Goal: Task Accomplishment & Management: Use online tool/utility

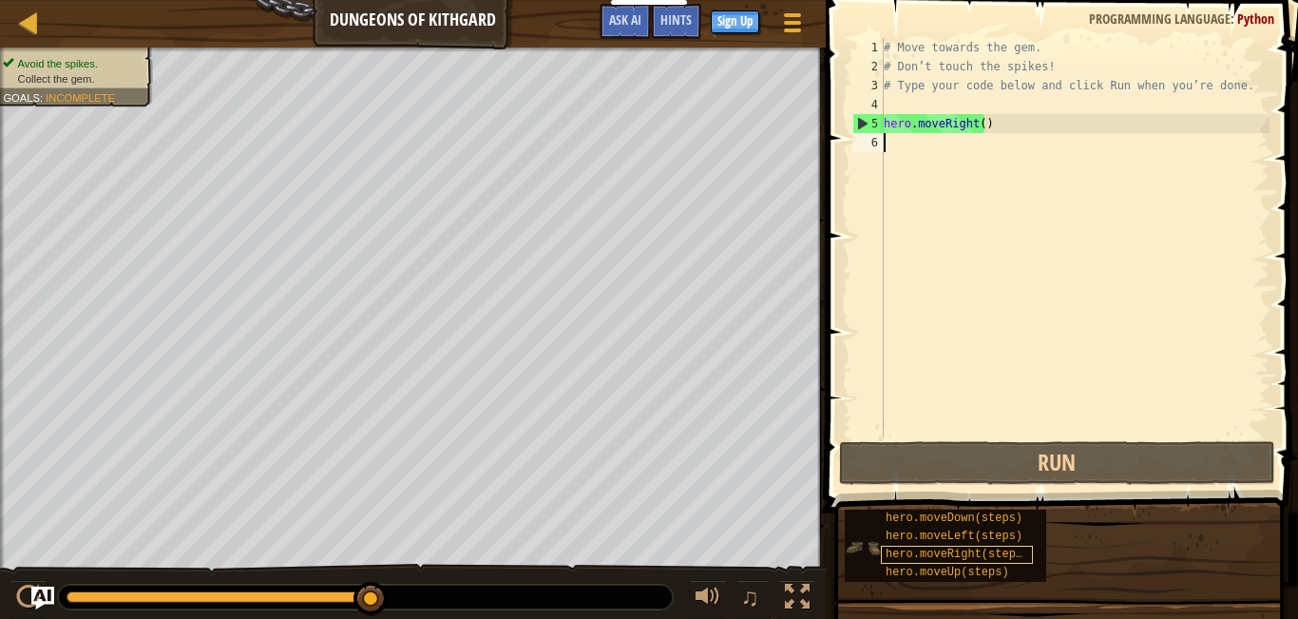
scroll to position [9, 0]
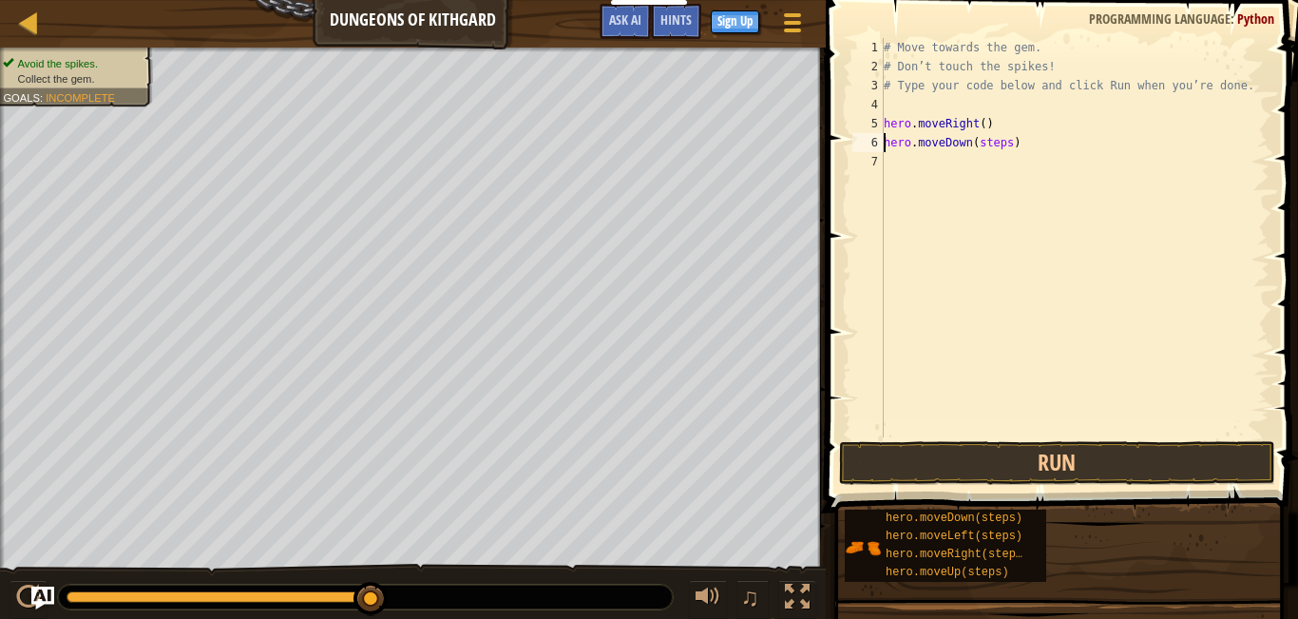
click at [984, 144] on div "# Move towards the gem. # Don’t touch the spikes! # Type your code below and cl…" at bounding box center [1075, 256] width 390 height 437
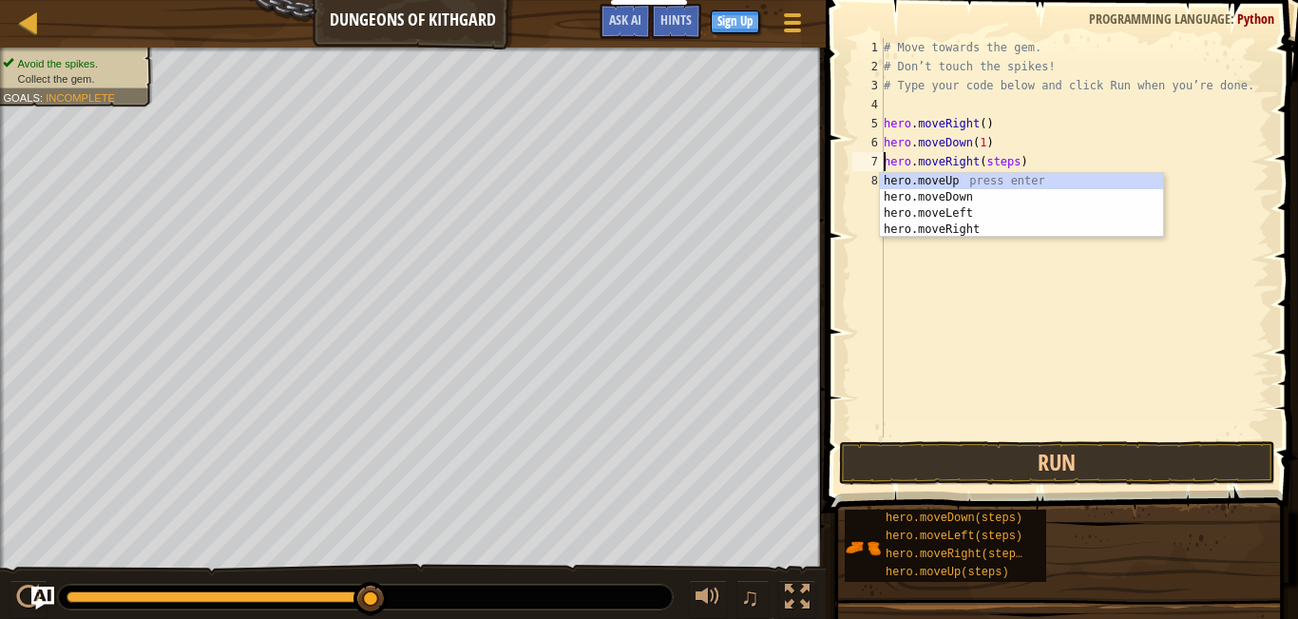
click at [992, 163] on div "# Move towards the gem. # Don’t touch the spikes! # Type your code below and cl…" at bounding box center [1075, 256] width 390 height 437
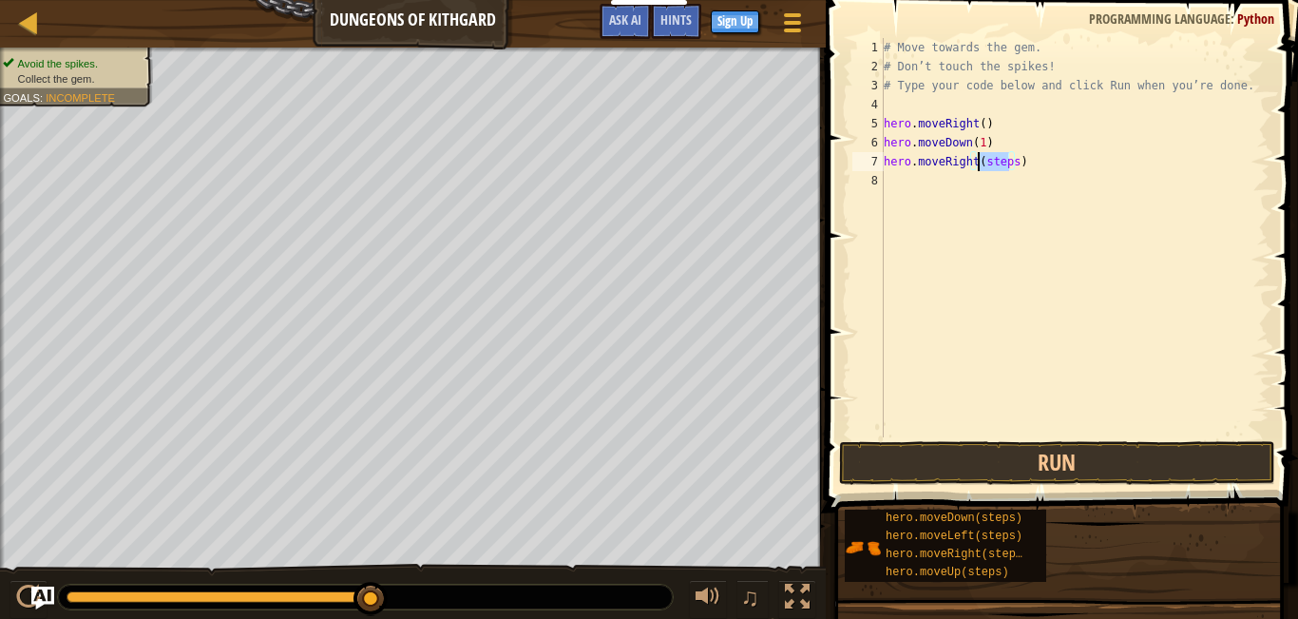
click at [992, 163] on div "# Move towards the gem. # Don’t touch the spikes! # Type your code below and cl…" at bounding box center [1075, 256] width 390 height 437
type textarea "hero.moveRight(1)"
drag, startPoint x: 1084, startPoint y: 473, endPoint x: 563, endPoint y: 584, distance: 533.5
click at [1084, 474] on button "Run" at bounding box center [1057, 463] width 436 height 44
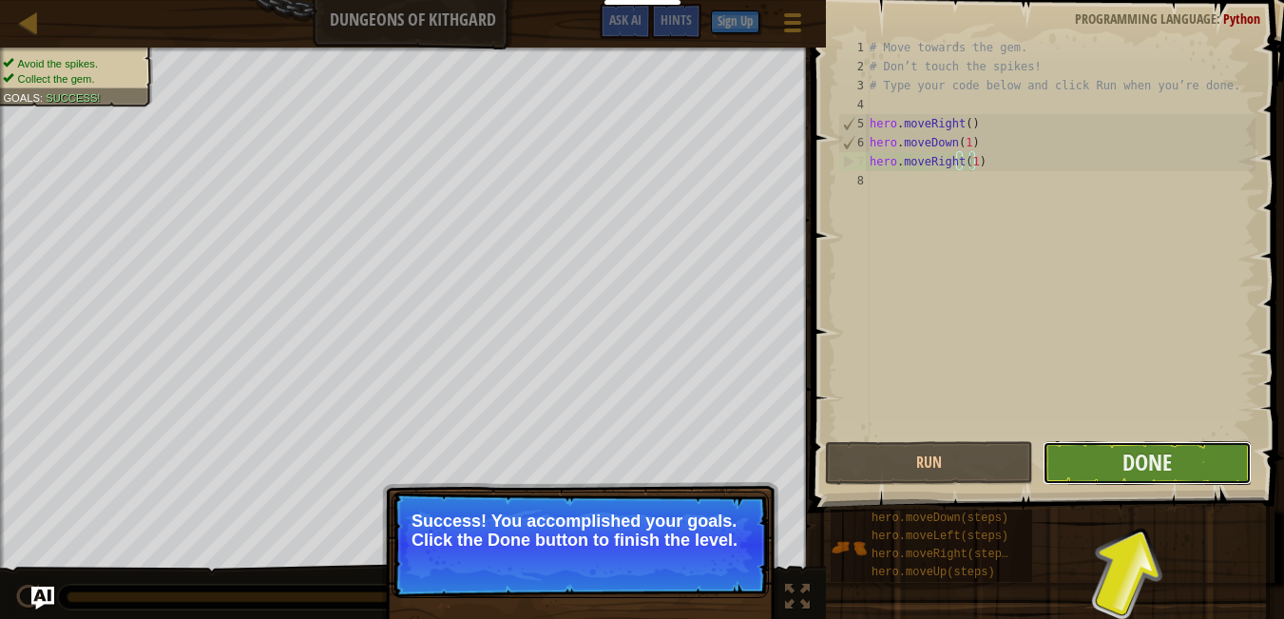
click at [1206, 469] on button "Done" at bounding box center [1147, 463] width 208 height 44
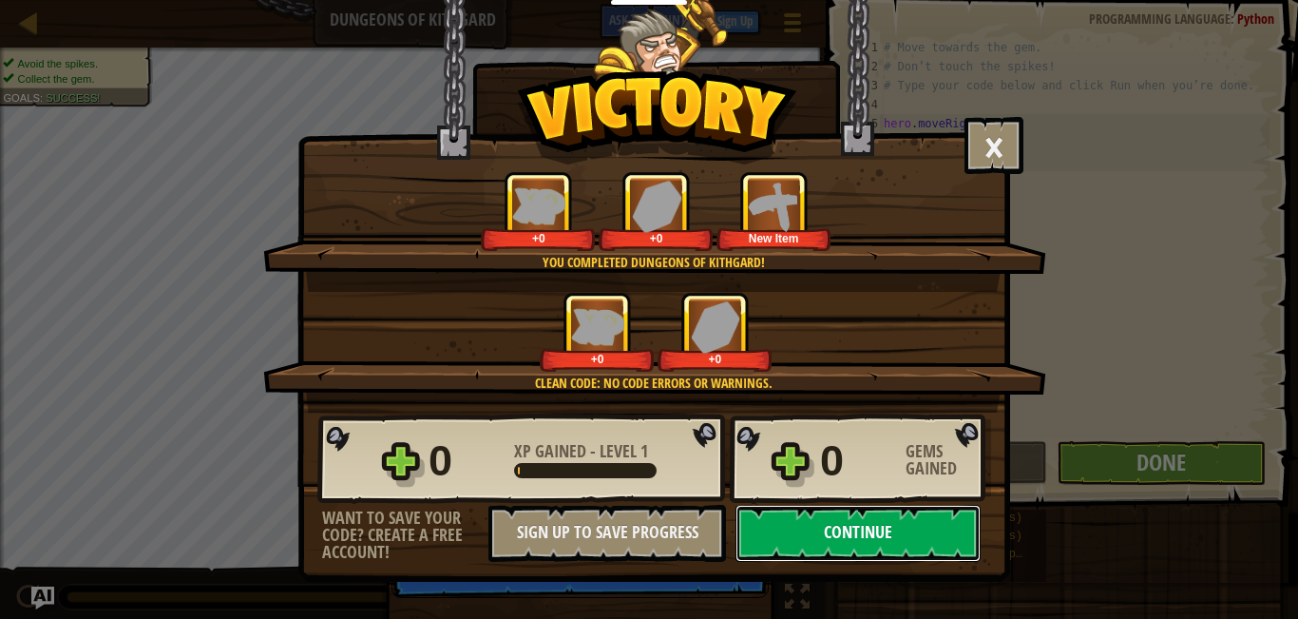
click at [833, 546] on button "Continue" at bounding box center [858, 533] width 245 height 57
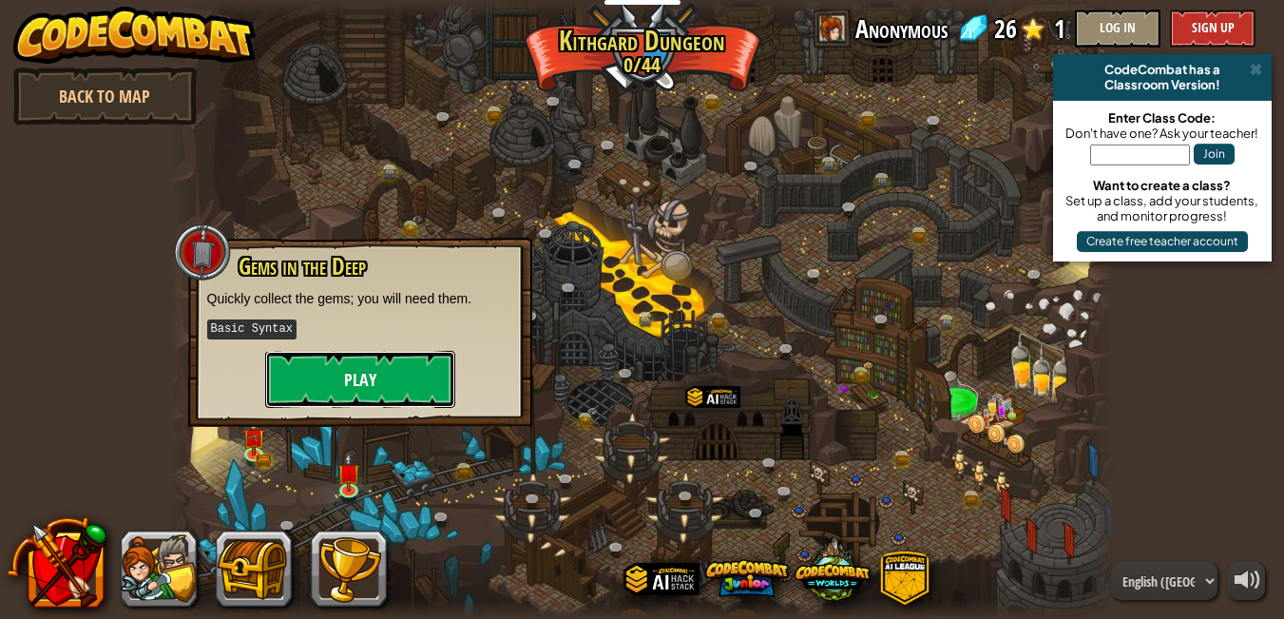
click at [408, 388] on button "Play" at bounding box center [360, 379] width 190 height 57
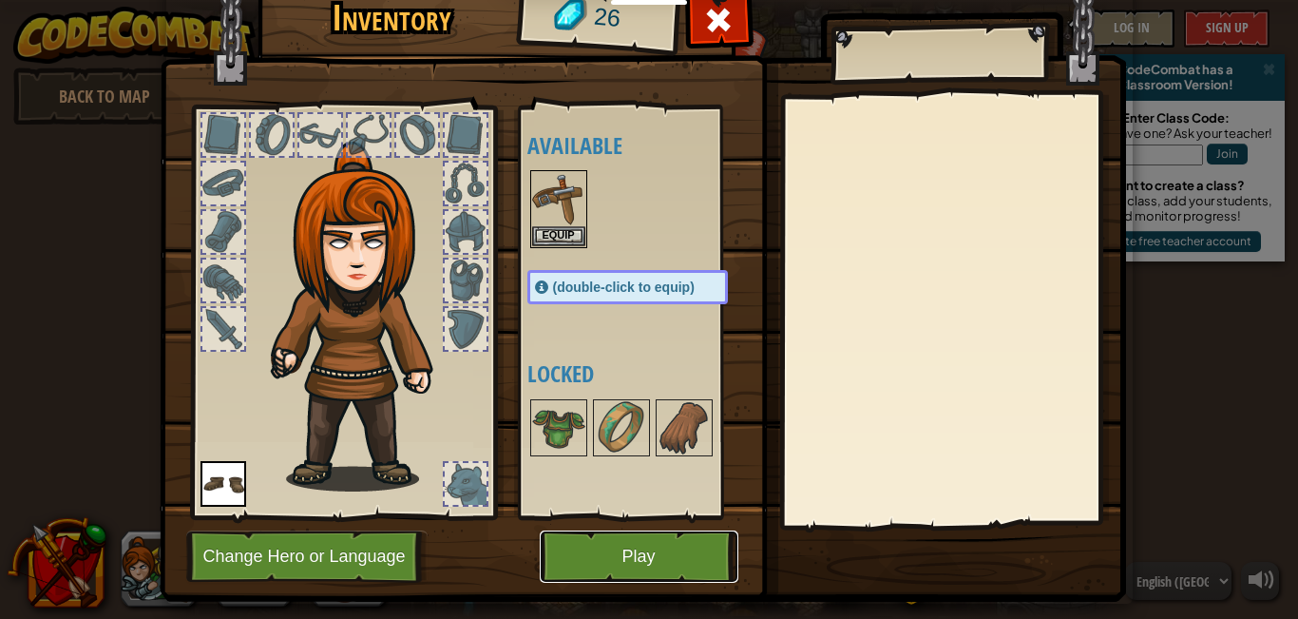
click at [607, 559] on button "Play" at bounding box center [639, 556] width 199 height 52
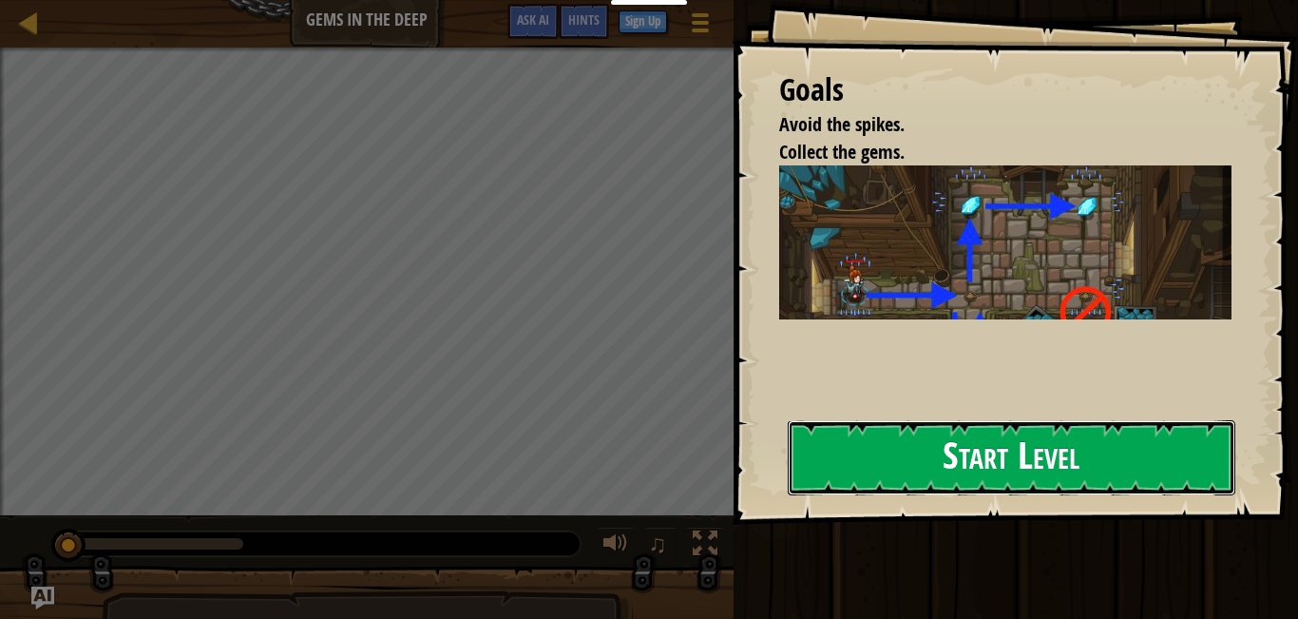
click at [911, 465] on button "Start Level" at bounding box center [1012, 457] width 448 height 75
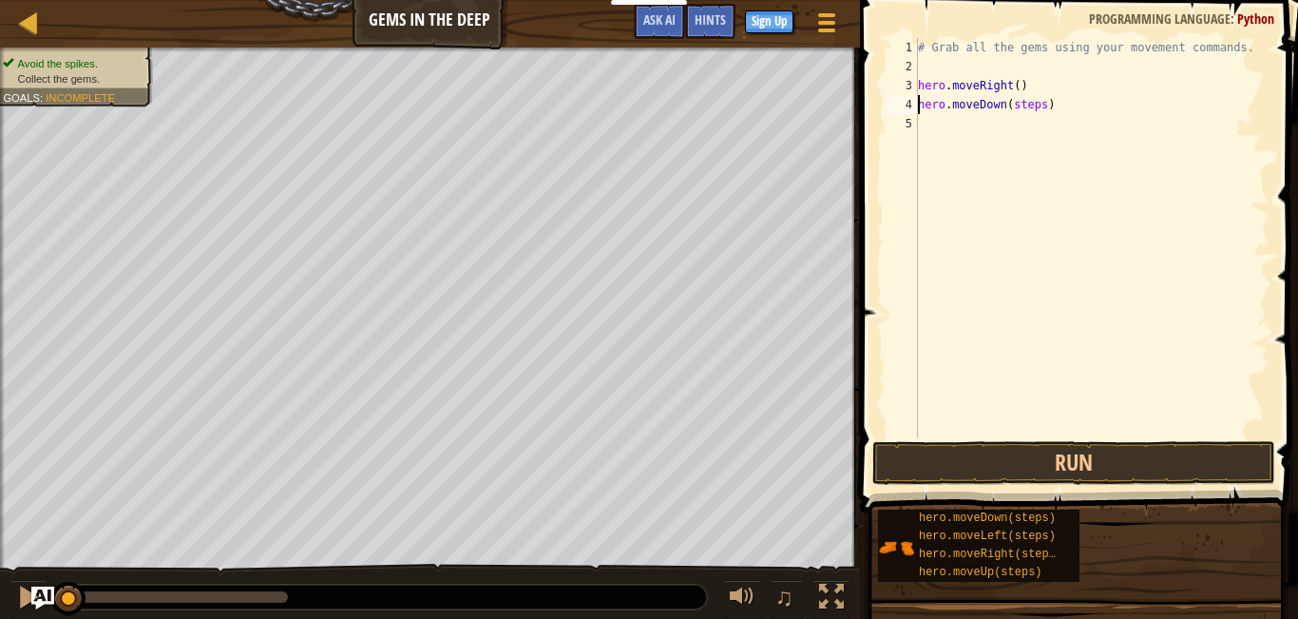
click at [1028, 107] on div "# Grab all the gems using your movement commands. hero . moveRight ( ) hero . m…" at bounding box center [1091, 256] width 355 height 437
type textarea "hero.moveDown(1)"
click at [1041, 155] on div "# Grab all the gems using your movement commands. hero . moveRight ( ) hero . m…" at bounding box center [1091, 256] width 355 height 437
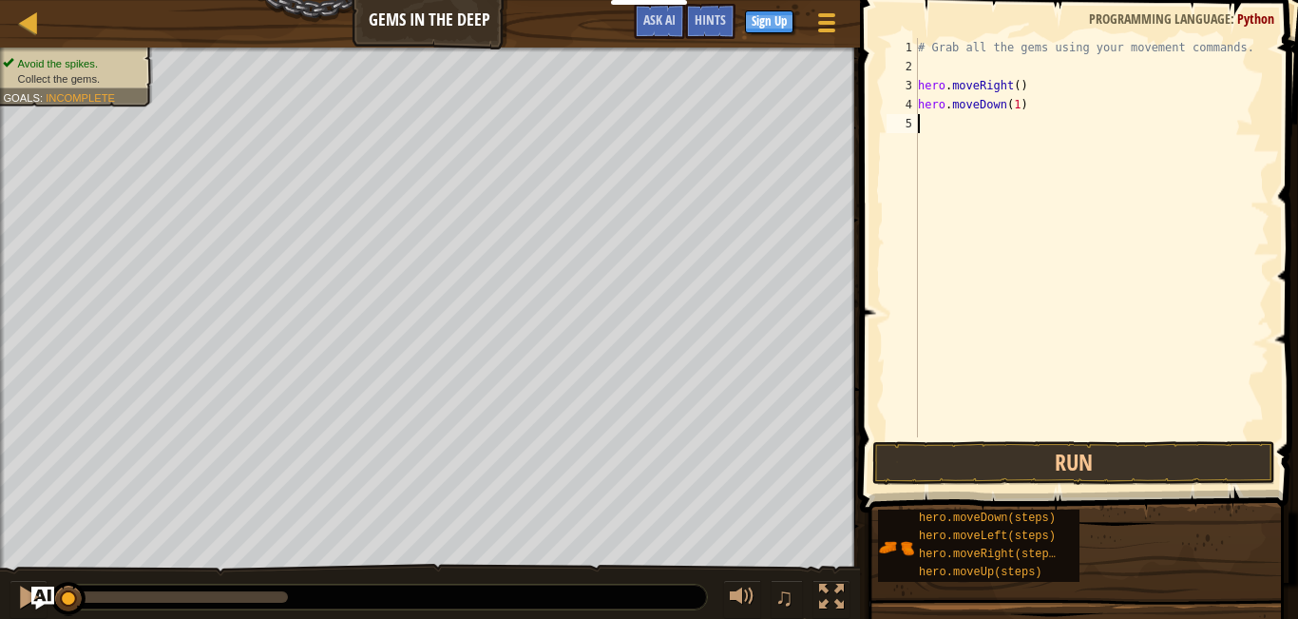
scroll to position [9, 0]
click at [1018, 125] on div "# Grab all the gems using your movement commands. hero . moveRight ( ) hero . m…" at bounding box center [1091, 256] width 355 height 437
type textarea "hero.moveUp(2)"
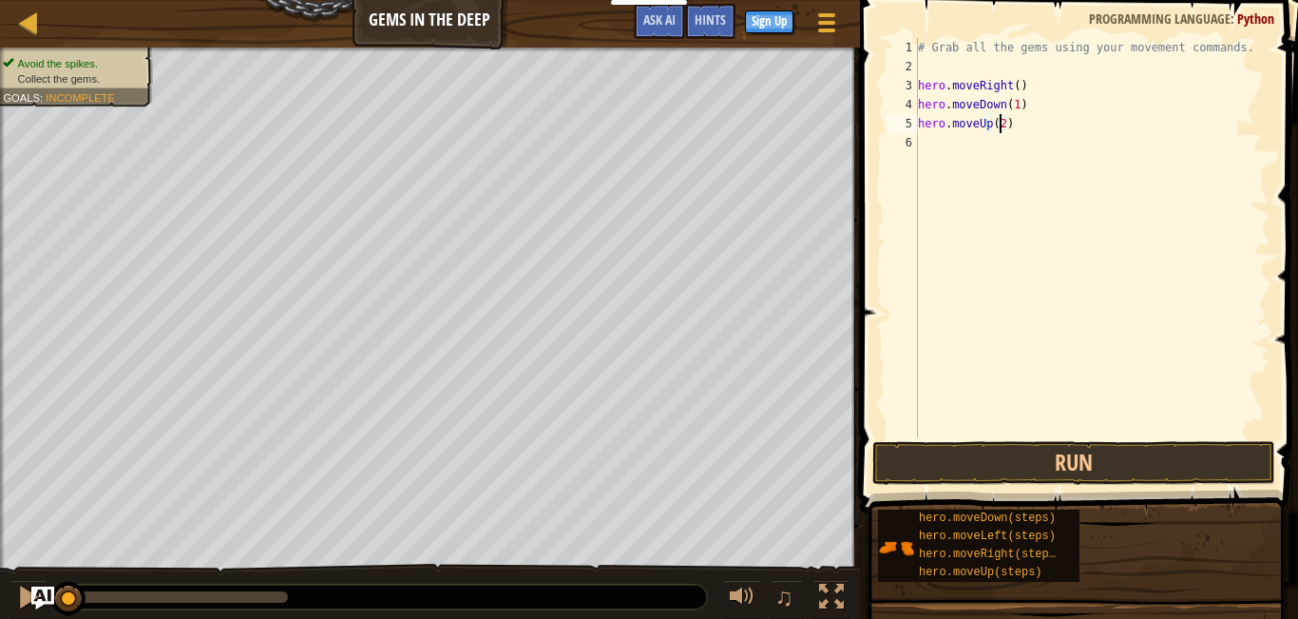
click at [1024, 185] on div "# Grab all the gems using your movement commands. hero . moveRight ( ) hero . m…" at bounding box center [1091, 256] width 355 height 437
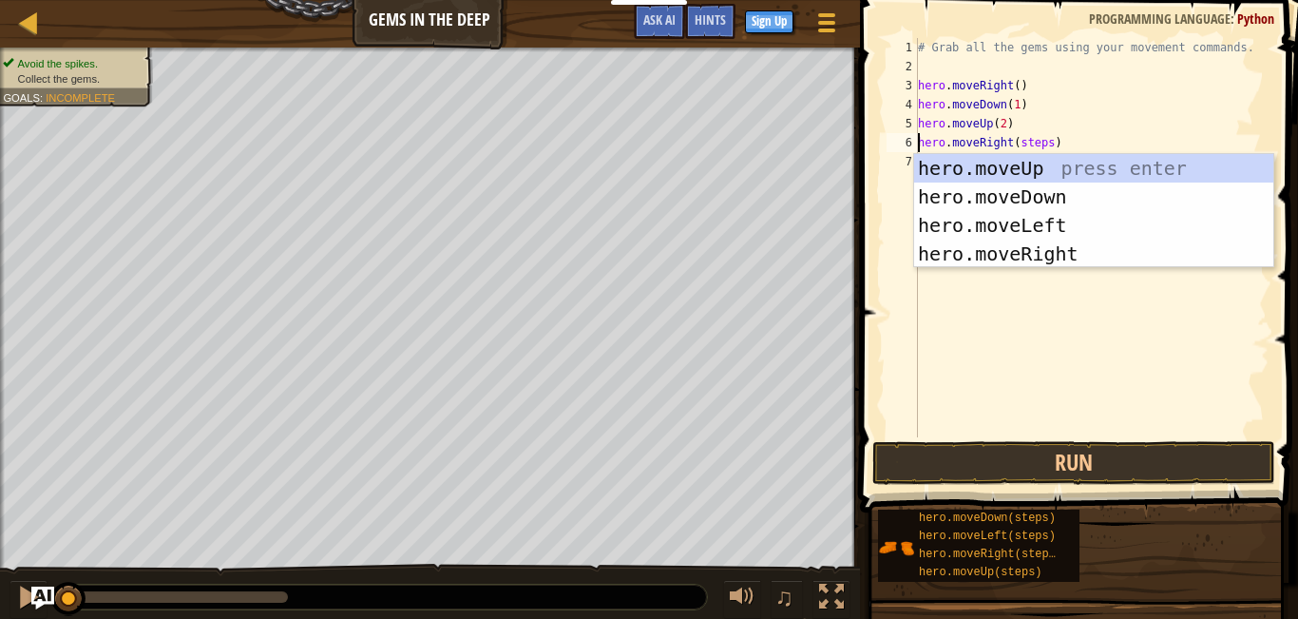
click at [1025, 141] on div "# Grab all the gems using your movement commands. hero . moveRight ( ) hero . m…" at bounding box center [1091, 256] width 355 height 437
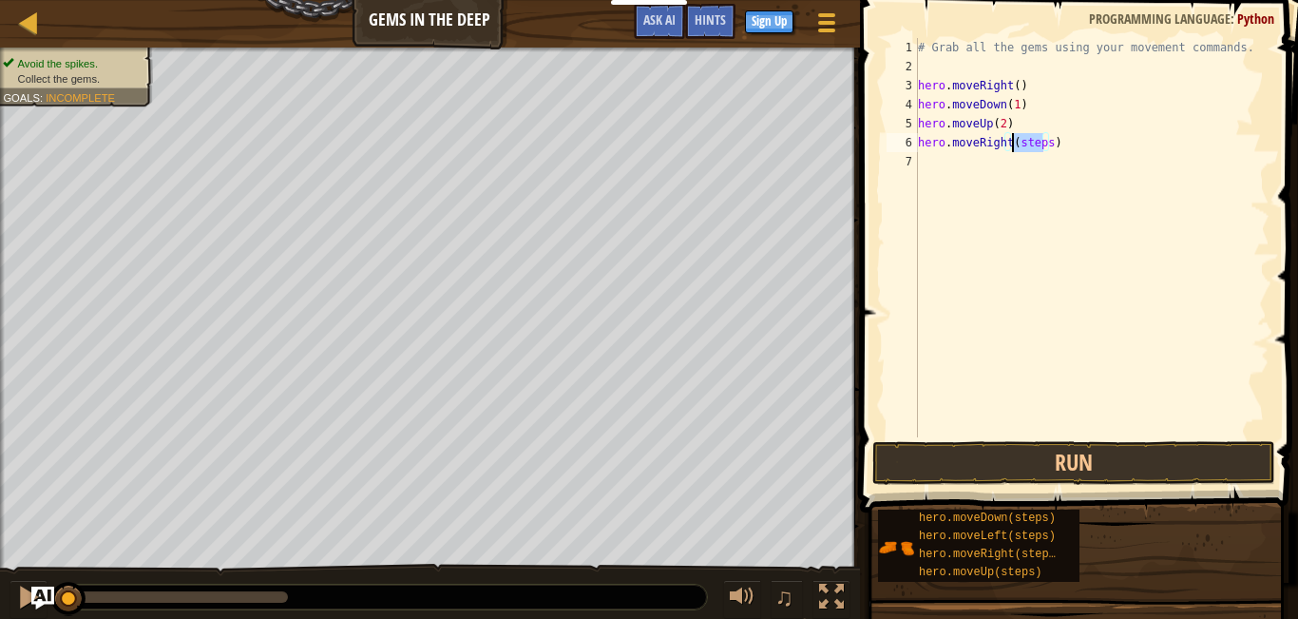
type textarea "hero.moveRight(1)"
click at [1037, 201] on div "# Grab all the gems using your movement commands. hero . moveRight ( ) hero . m…" at bounding box center [1091, 256] width 355 height 437
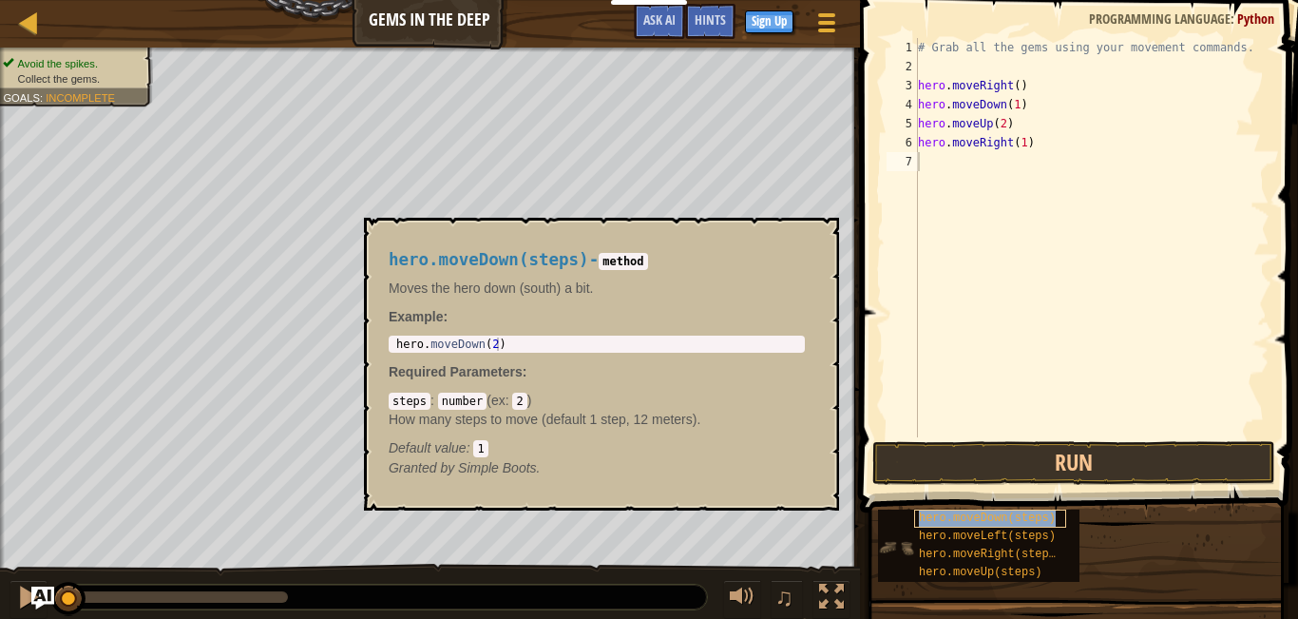
type textarea "hero.moveDown(steps)"
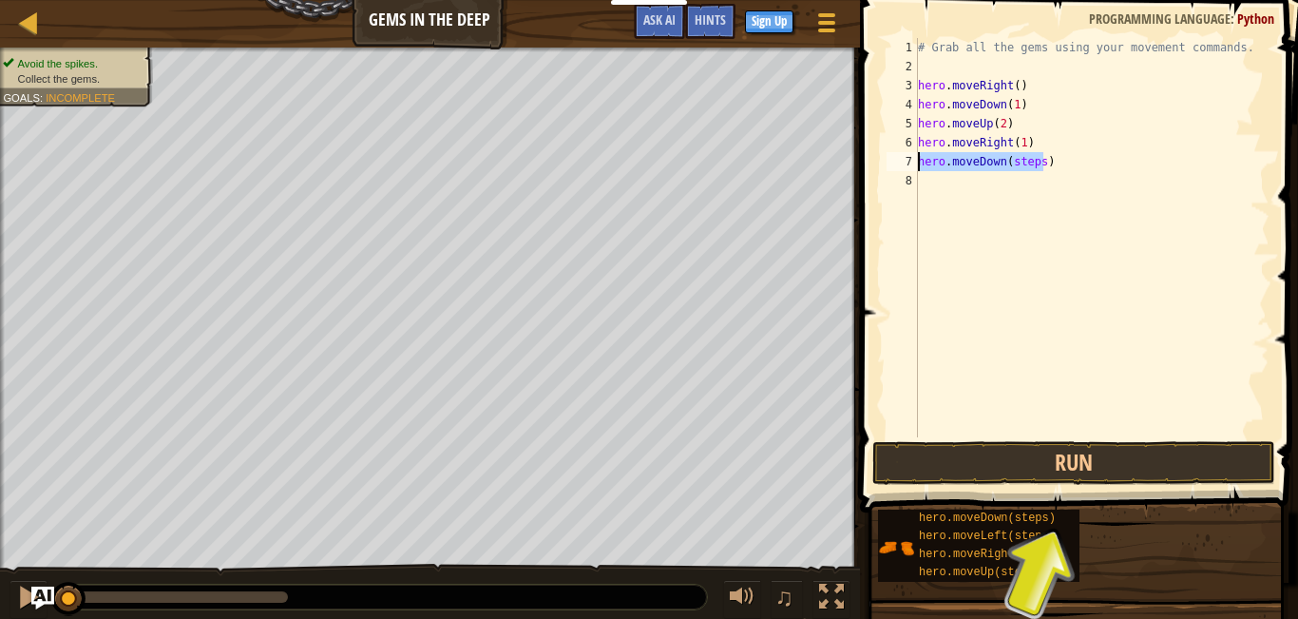
drag, startPoint x: 1039, startPoint y: 160, endPoint x: 900, endPoint y: 168, distance: 139.0
click at [900, 168] on div "hero.moveDown(steps) 1 2 3 4 5 6 7 8 # Grab all the gems using your movement co…" at bounding box center [1076, 237] width 387 height 399
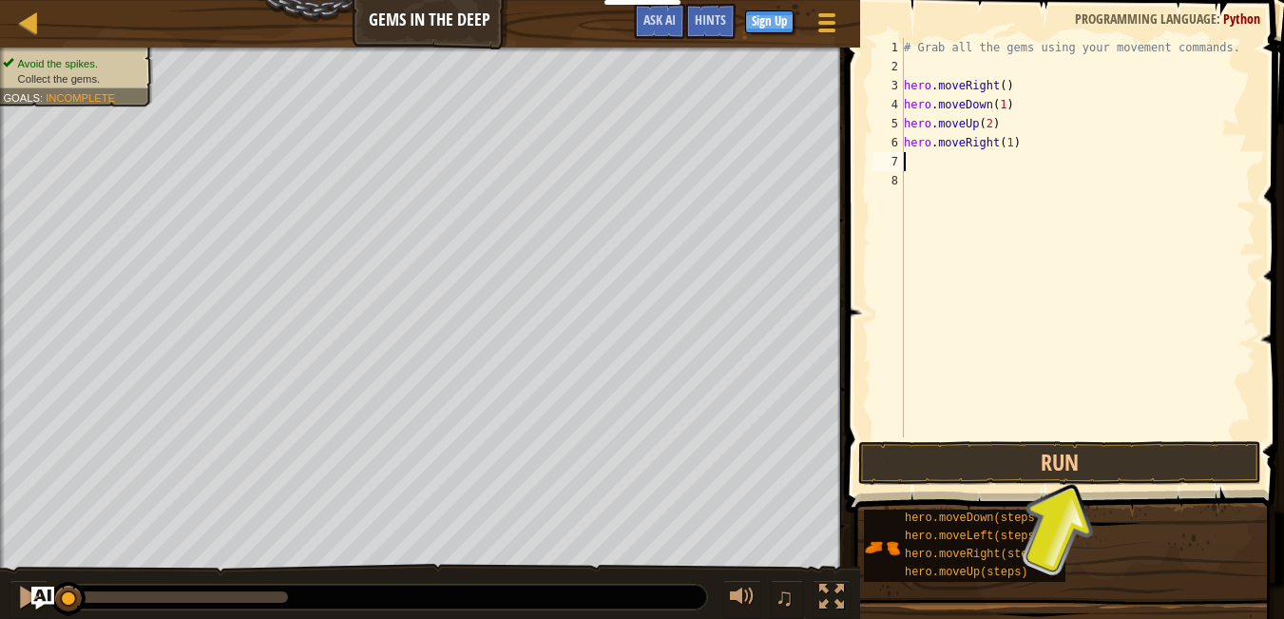
click at [1004, 147] on div "# Grab all the gems using your movement commands. hero . moveRight ( ) hero . m…" at bounding box center [1077, 256] width 355 height 437
type textarea "hero.moveRight(1)"
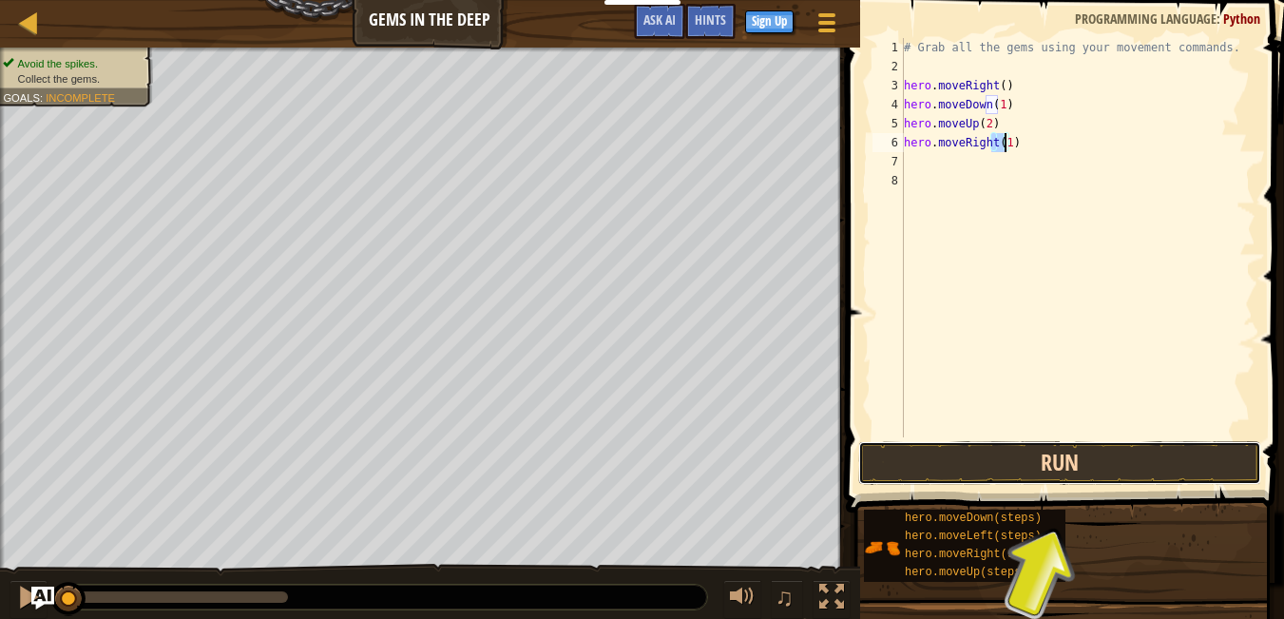
click at [1006, 459] on button "Run" at bounding box center [1059, 463] width 403 height 44
